Goal: Task Accomplishment & Management: Use online tool/utility

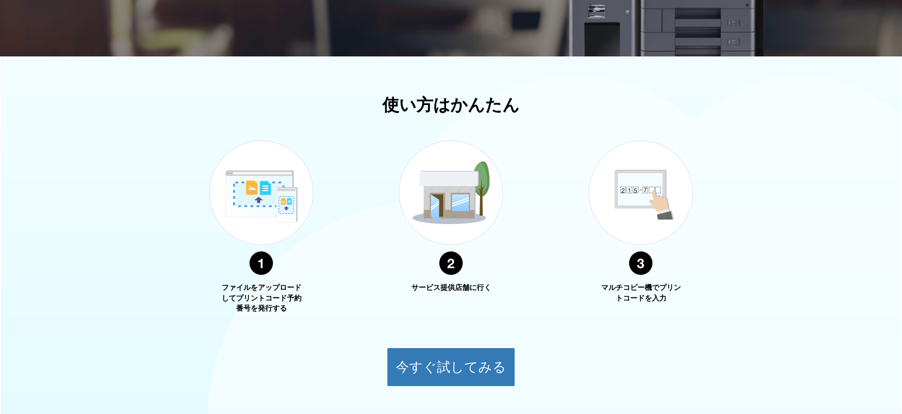
scroll to position [380, 0]
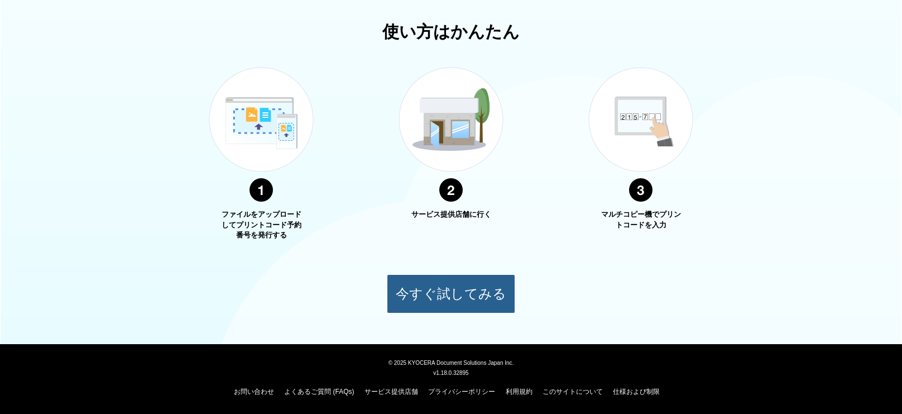
click at [453, 299] on button "今すぐ試してみる" at bounding box center [451, 293] width 128 height 39
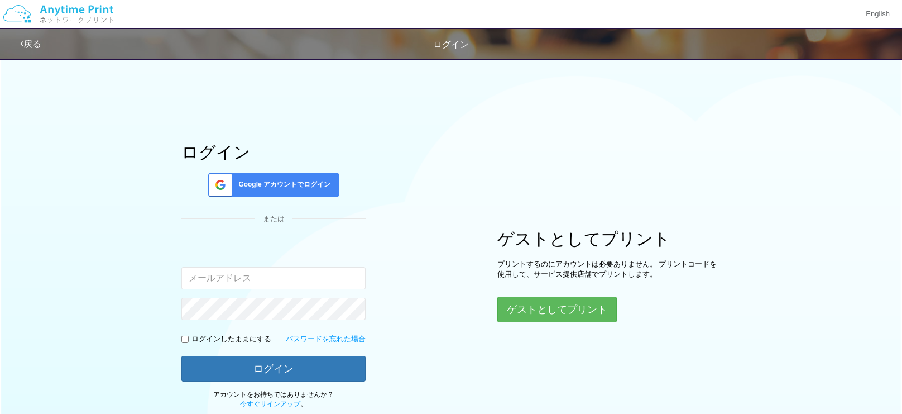
click at [545, 323] on div "ログイン Google アカウントでログイン または 入力されたメールアドレスまたはパスワードが正しくありません。 ログインしたままにする パスワードを忘れた…" at bounding box center [451, 230] width 670 height 356
click at [547, 300] on button "ゲストとしてプリント" at bounding box center [556, 309] width 118 height 25
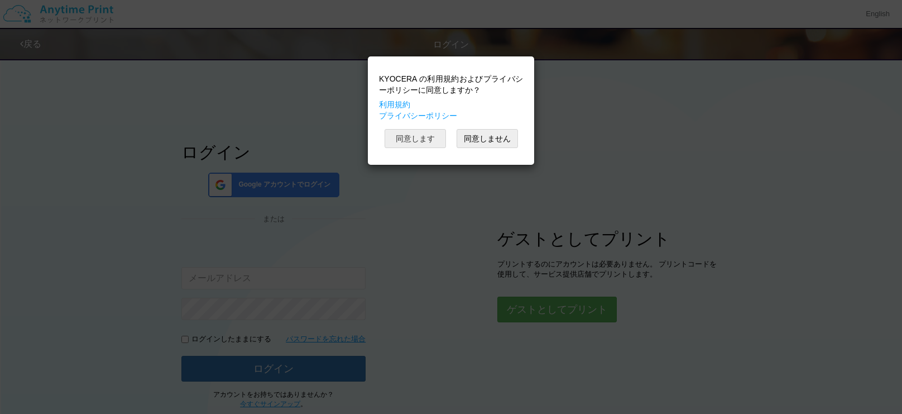
click at [405, 137] on button "同意します" at bounding box center [415, 138] width 61 height 19
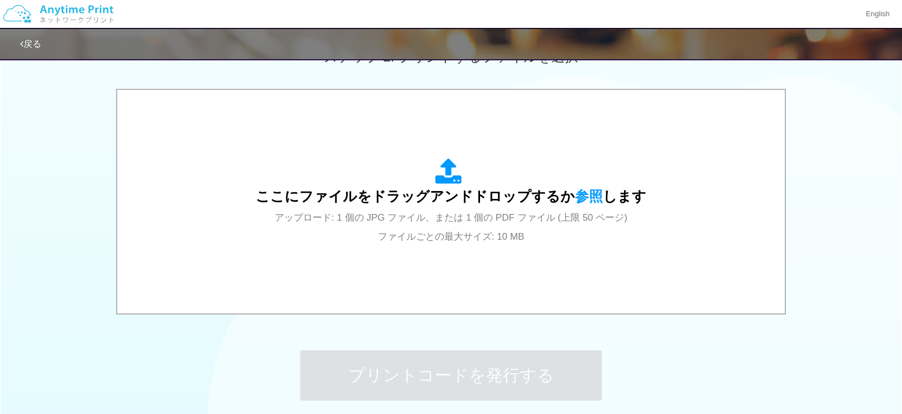
scroll to position [338, 0]
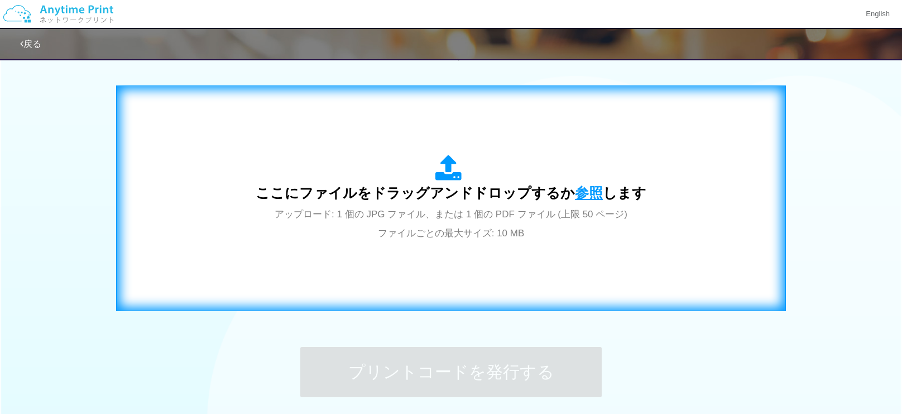
click at [580, 198] on span "参照" at bounding box center [589, 193] width 28 height 16
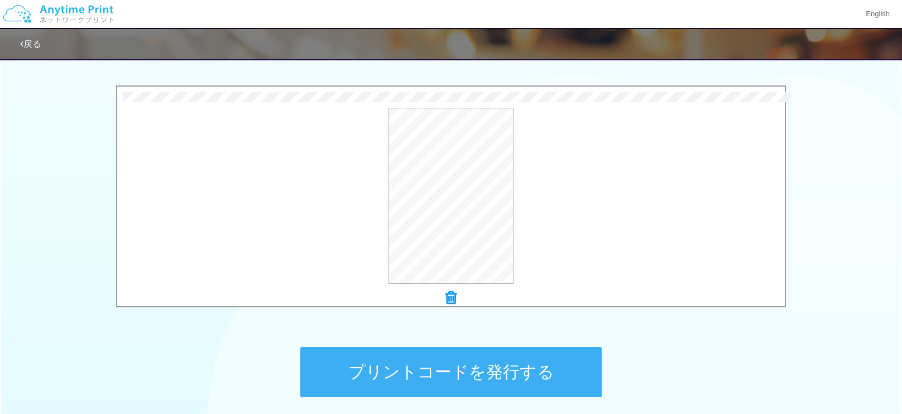
click at [512, 365] on button "プリントコードを発行する" at bounding box center [450, 372] width 301 height 50
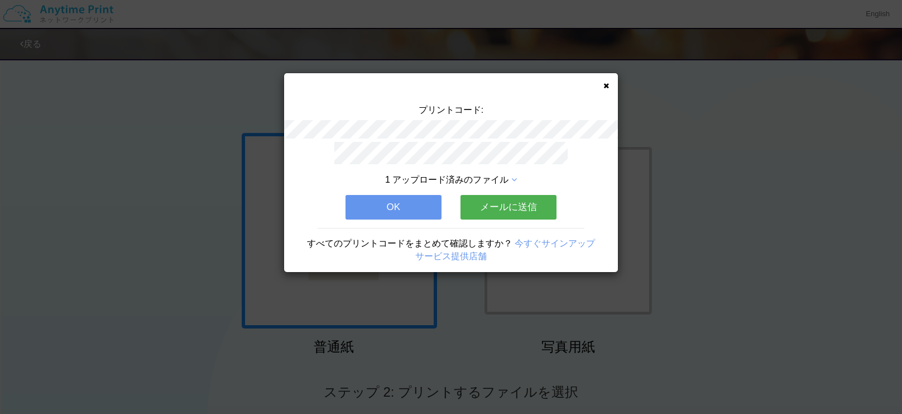
click at [491, 202] on button "メールに送信" at bounding box center [509, 207] width 96 height 25
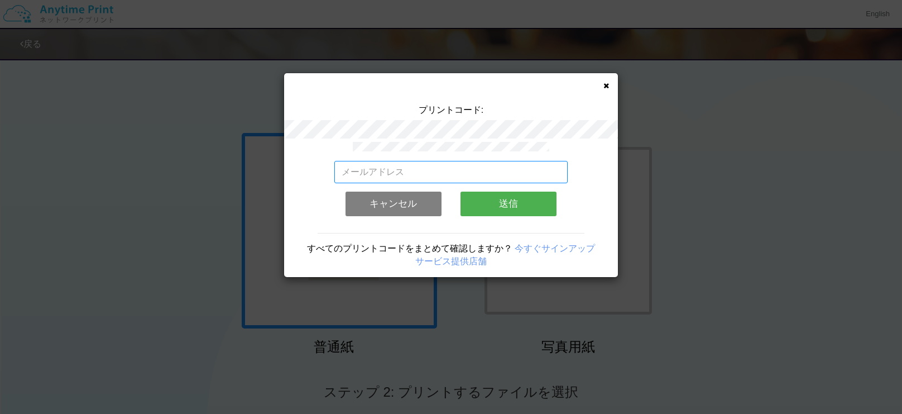
click at [470, 173] on input "email" at bounding box center [451, 172] width 234 height 22
type input "｀"
type input "[EMAIL_ADDRESS][DOMAIN_NAME]"
click at [524, 205] on button "送信" at bounding box center [509, 203] width 96 height 25
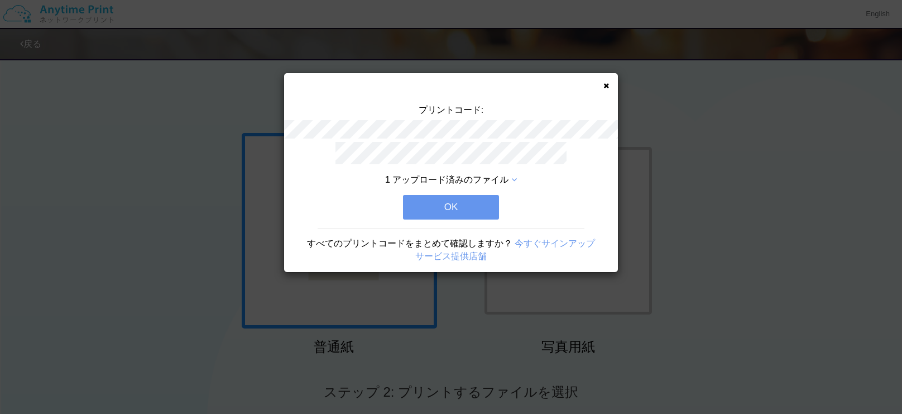
click at [482, 208] on button "OK" at bounding box center [451, 207] width 96 height 25
